Goal: Information Seeking & Learning: Learn about a topic

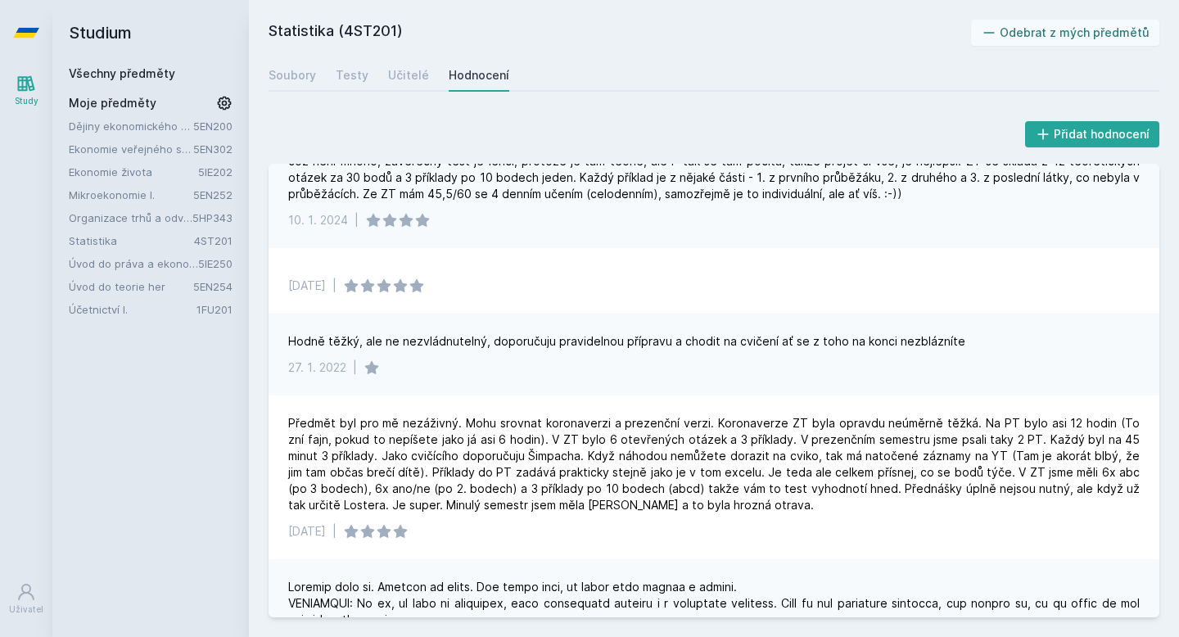
scroll to position [147, 0]
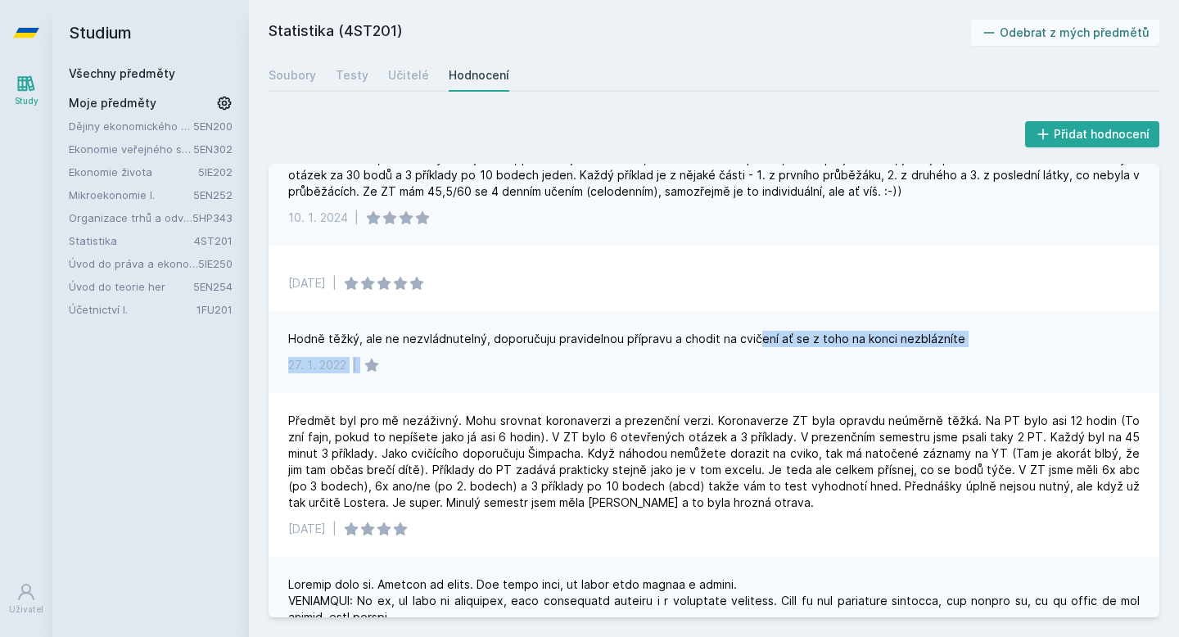
drag, startPoint x: 748, startPoint y: 339, endPoint x: 849, endPoint y: 354, distance: 101.9
click at [849, 354] on div "Hodně těžký, ale ne nezvládnutelný, doporučuju pravidelnou přípravu a chodit na…" at bounding box center [714, 352] width 891 height 82
click at [849, 358] on div "[DATE] |" at bounding box center [713, 365] width 851 height 16
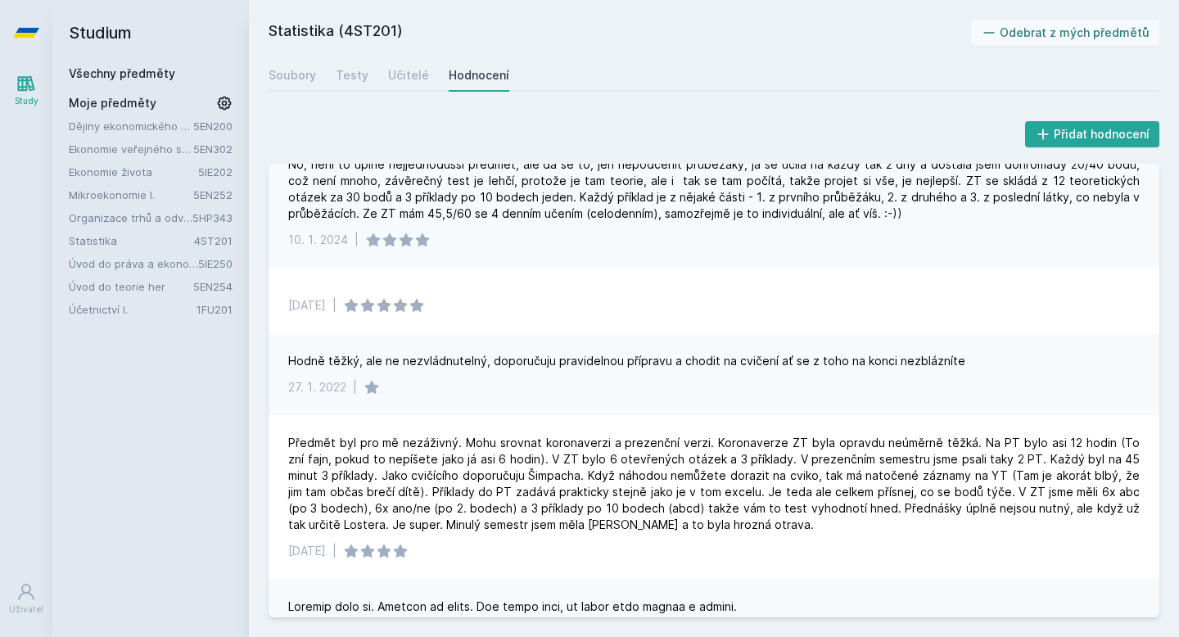
scroll to position [0, 0]
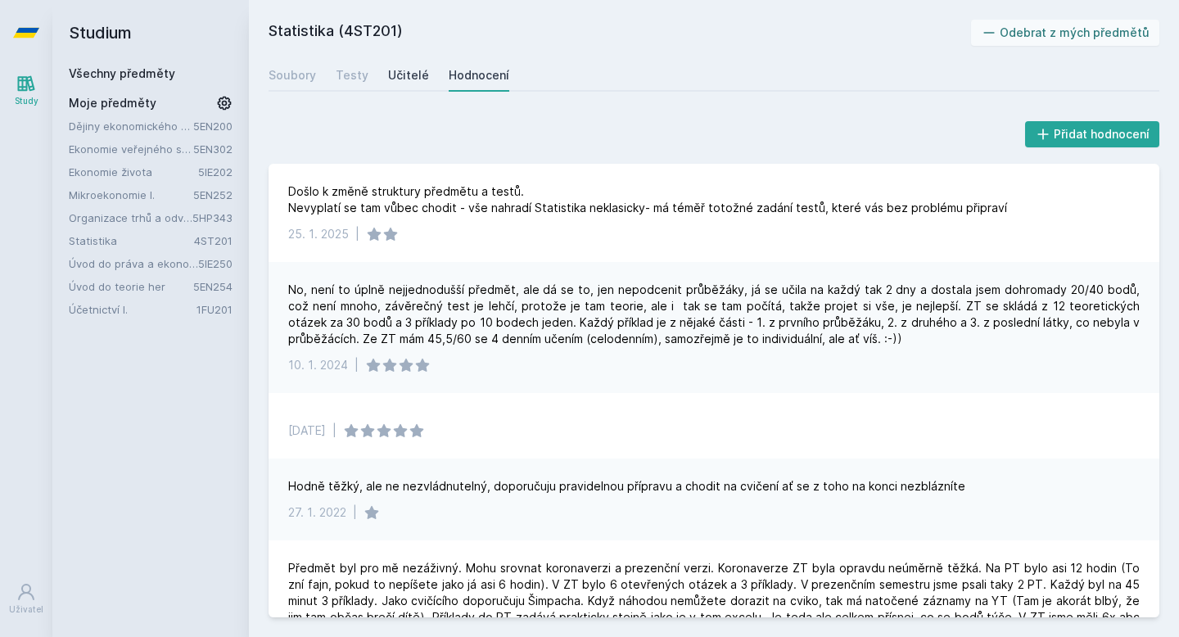
click at [410, 71] on div "Učitelé" at bounding box center [408, 75] width 41 height 16
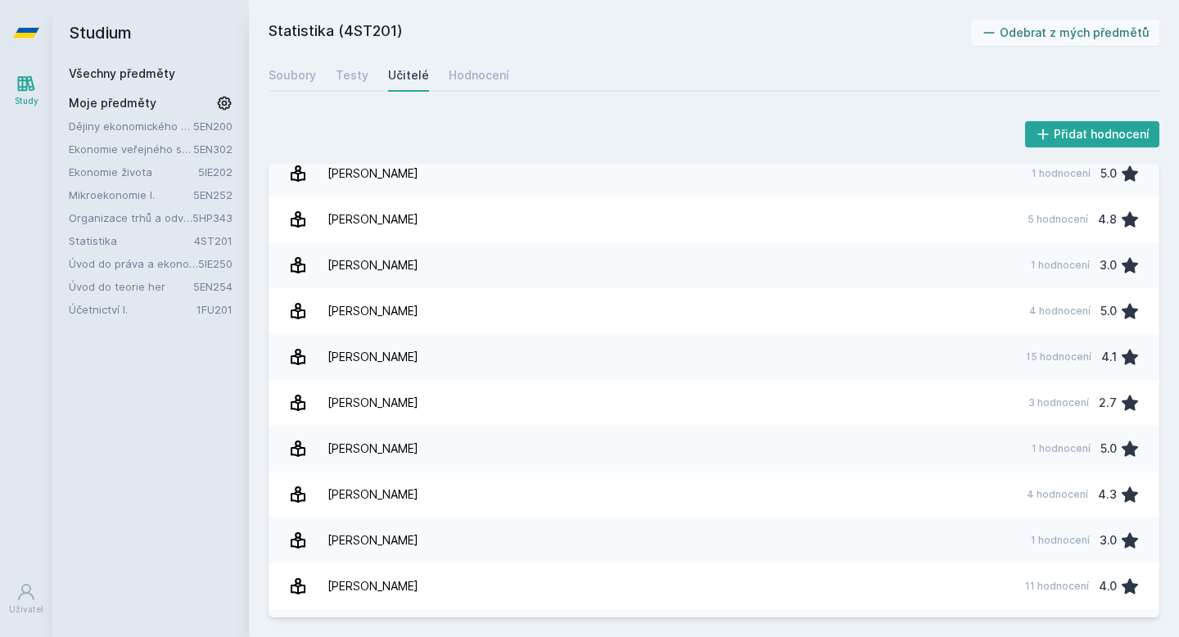
scroll to position [2505, 0]
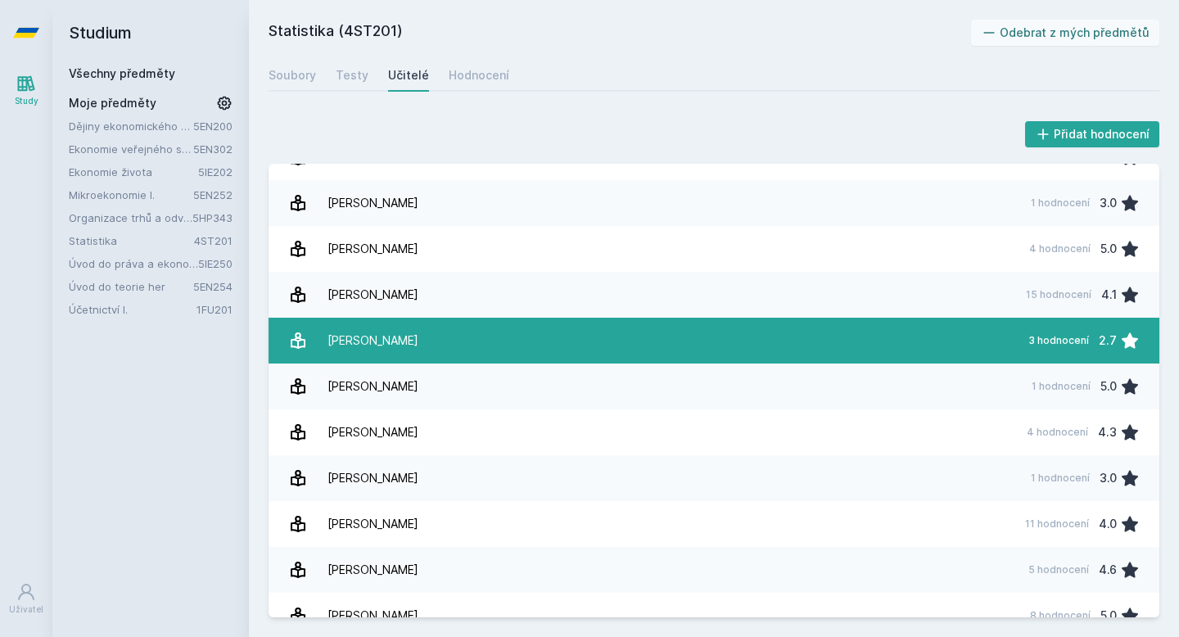
click at [473, 355] on link "[PERSON_NAME] 3 hodnocení 2.7" at bounding box center [714, 341] width 891 height 46
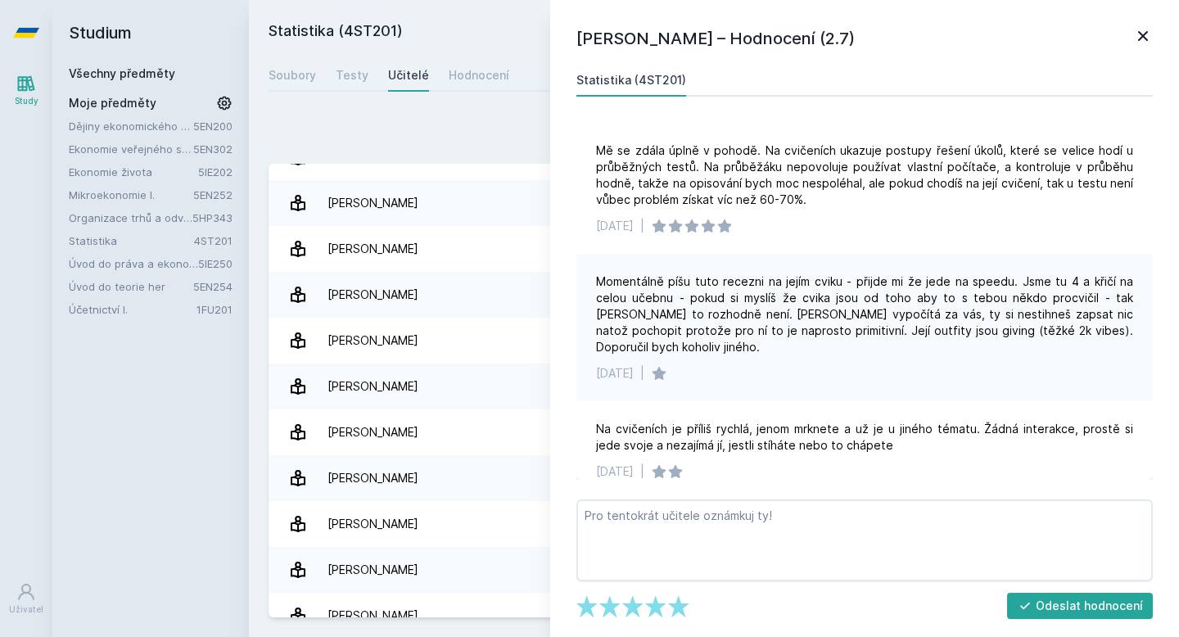
click at [505, 112] on div "Přidat hodnocení [PERSON_NAME] – Hodnocení (2.7) Statistika (4ST201) Mě se zdál…" at bounding box center [714, 367] width 930 height 539
click at [1144, 37] on icon at bounding box center [1143, 36] width 10 height 10
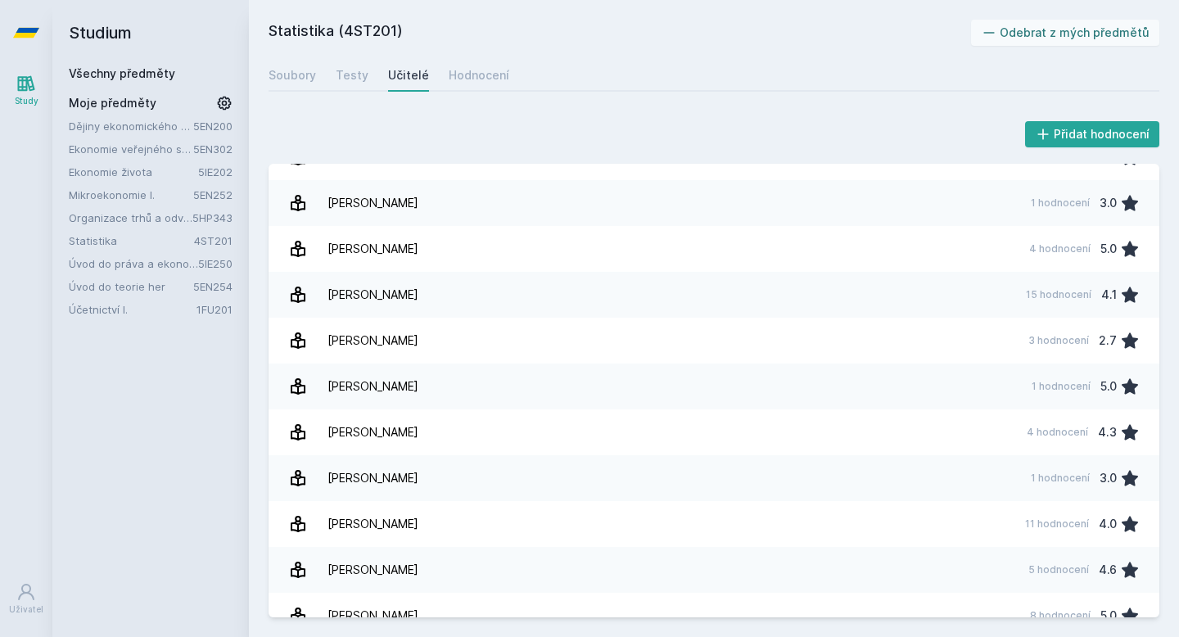
click at [215, 169] on link "5IE202" at bounding box center [215, 171] width 34 height 13
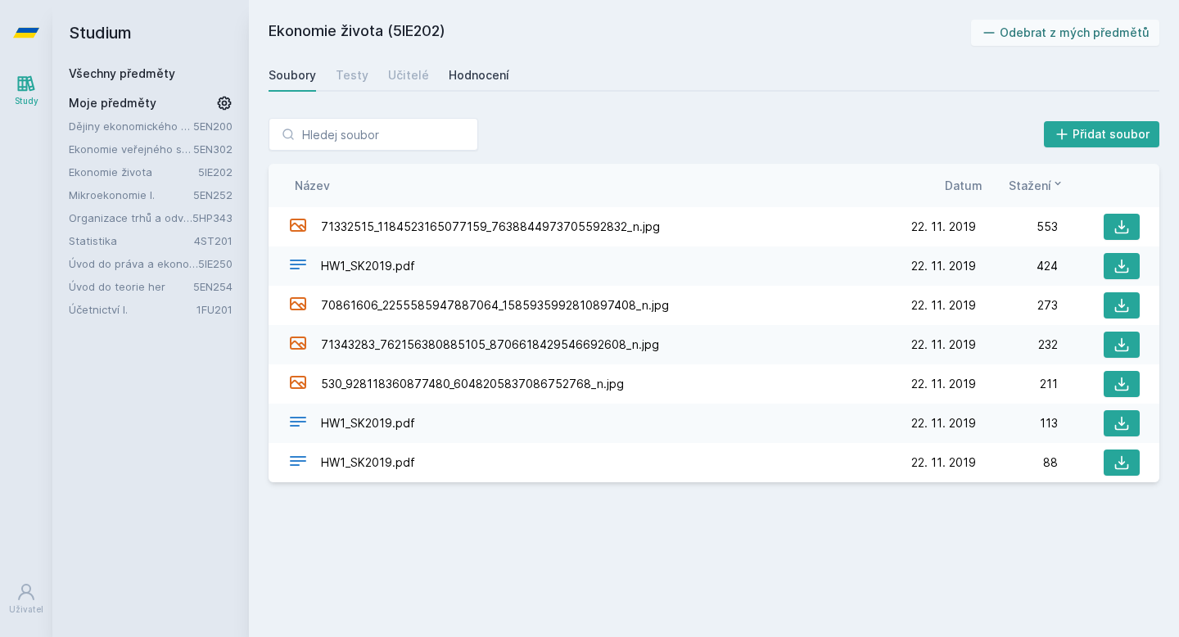
click at [449, 76] on div "Hodnocení" at bounding box center [479, 75] width 61 height 16
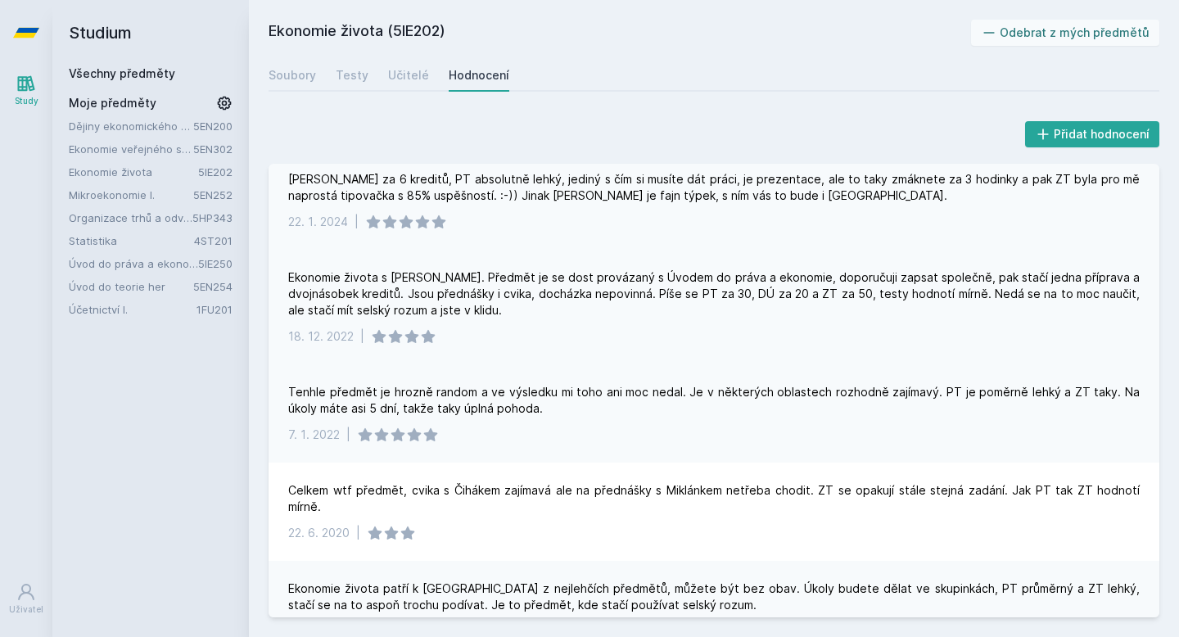
scroll to position [96, 0]
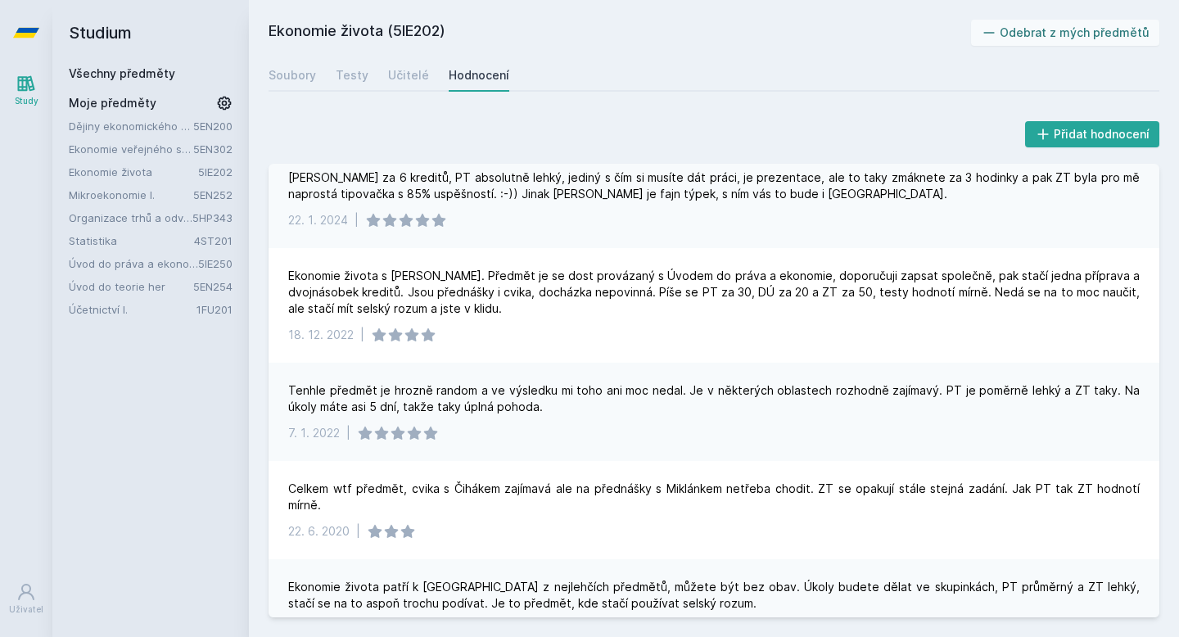
click at [133, 151] on link "Ekonomie veřejného sektoru" at bounding box center [131, 149] width 124 height 16
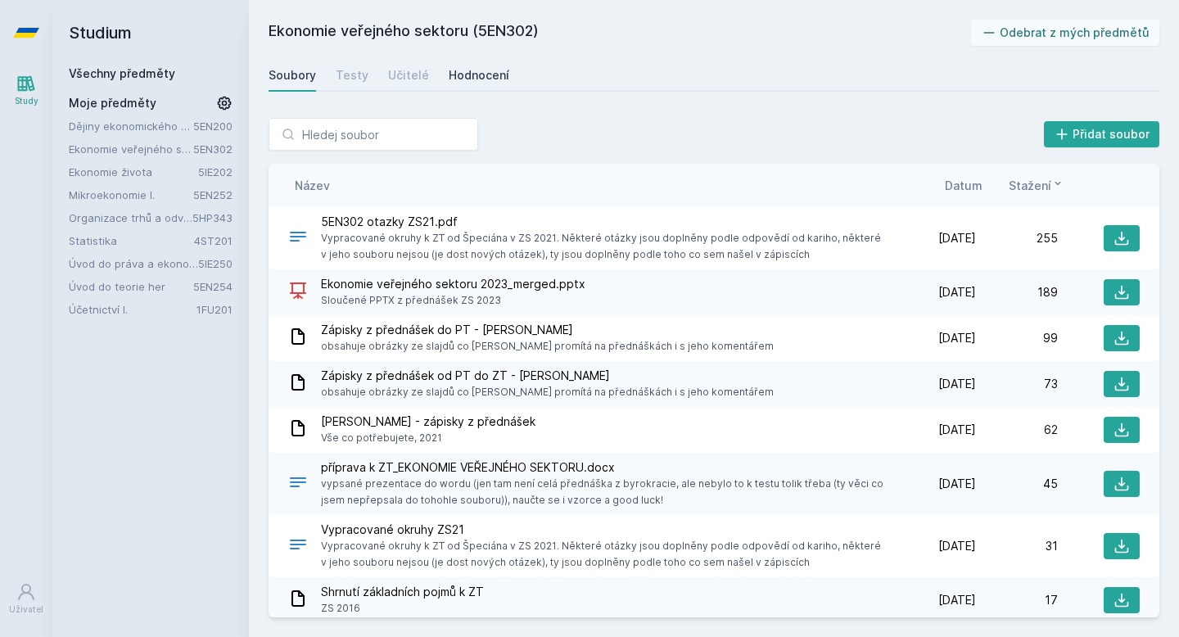
click at [458, 80] on div "Hodnocení" at bounding box center [479, 75] width 61 height 16
